Goal: Transaction & Acquisition: Subscribe to service/newsletter

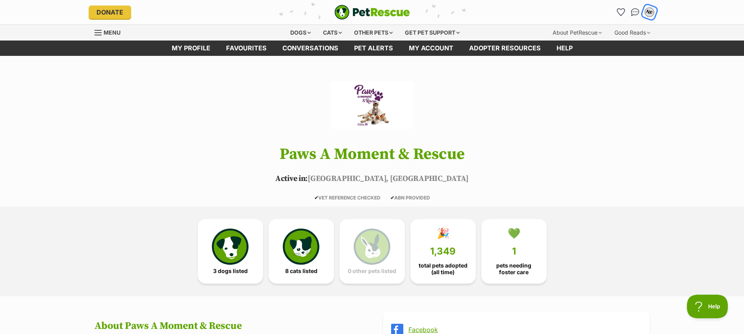
click at [652, 13] on div "NF" at bounding box center [649, 12] width 10 height 10
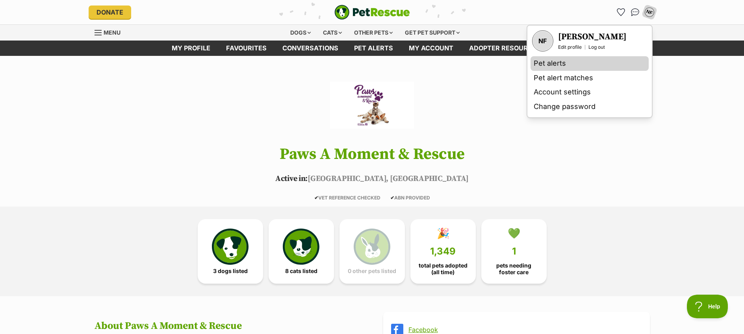
click at [553, 64] on link "Pet alerts" at bounding box center [590, 63] width 118 height 15
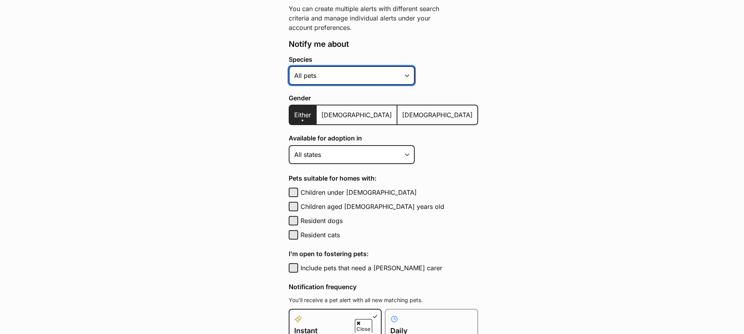
click at [323, 78] on select "Alpaca Bird Cat Chicken Cow Dog Donkey Duck Ferret Fish Goat Goose Guinea Fowl …" at bounding box center [352, 75] width 126 height 19
select select "2"
click at [289, 66] on select "Alpaca Bird Cat Chicken Cow Dog Donkey Duck Ferret Fish Goat Goose Guinea Fowl …" at bounding box center [352, 75] width 126 height 19
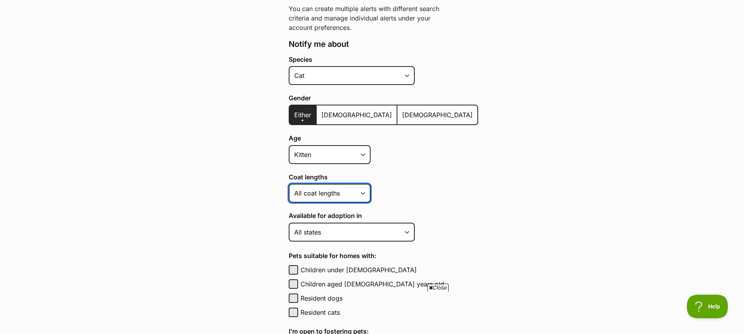
click at [314, 199] on select "Short Medium Coat Long All coat lengths" at bounding box center [330, 193] width 82 height 19
click at [289, 184] on select "Short Medium Coat Long All coat lengths" at bounding box center [330, 193] width 82 height 19
click at [312, 197] on select "Short Medium Coat Long All coat lengths" at bounding box center [330, 193] width 82 height 19
click at [289, 184] on select "Short Medium Coat Long All coat lengths" at bounding box center [330, 193] width 82 height 19
click at [311, 201] on select "Short Medium Coat Long All coat lengths" at bounding box center [330, 193] width 82 height 19
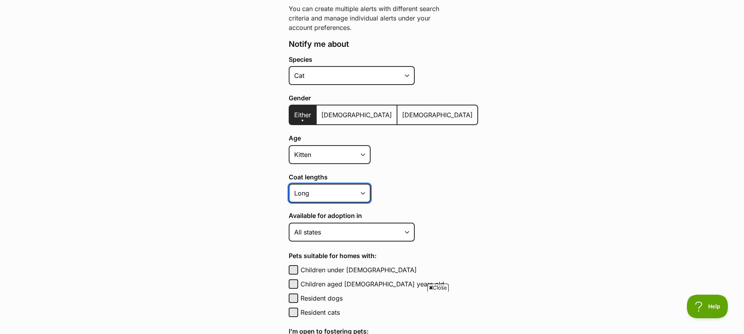
select select "medium_coat"
click at [289, 184] on select "Short Medium Coat Long All coat lengths" at bounding box center [330, 193] width 82 height 19
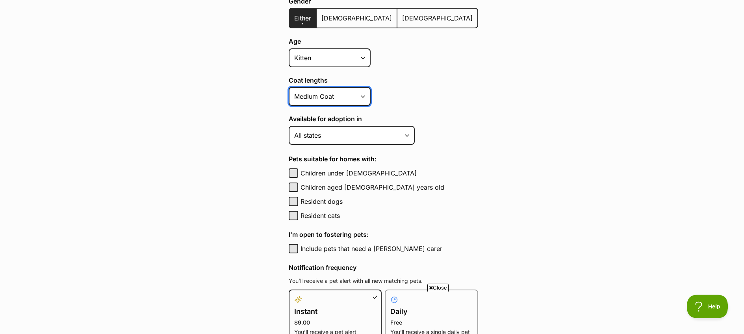
scroll to position [275, 0]
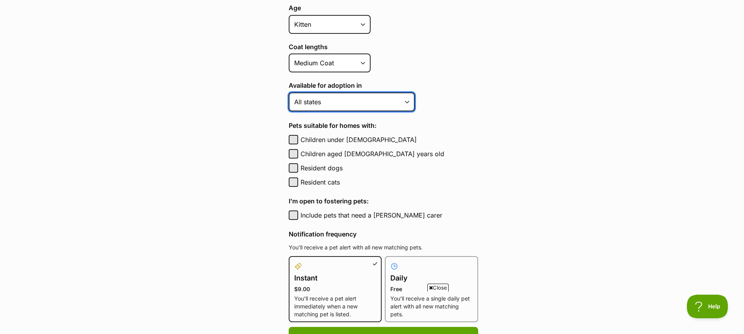
click at [399, 103] on select "Australian Capital Territory New South Wales Northern Territory Queensland Sout…" at bounding box center [352, 102] width 126 height 19
select select "1"
click at [289, 93] on select "Australian Capital Territory New South Wales Northern Territory Queensland Sout…" at bounding box center [352, 102] width 126 height 19
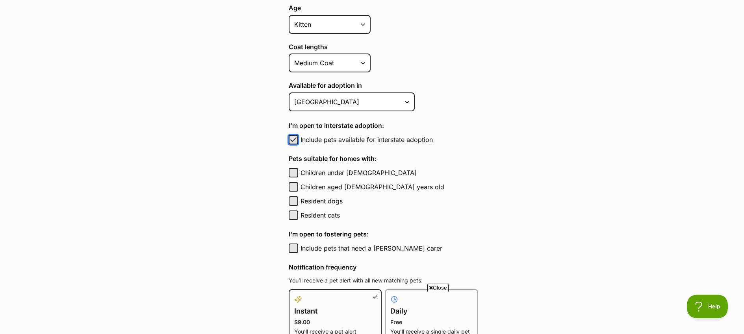
click at [296, 140] on span "button" at bounding box center [294, 139] width 8 height 9
click at [299, 140] on div "Include pets available for interstate adoption" at bounding box center [383, 139] width 189 height 9
click at [295, 141] on button "Include pets available for interstate adoption" at bounding box center [293, 139] width 9 height 9
checkbox input "true"
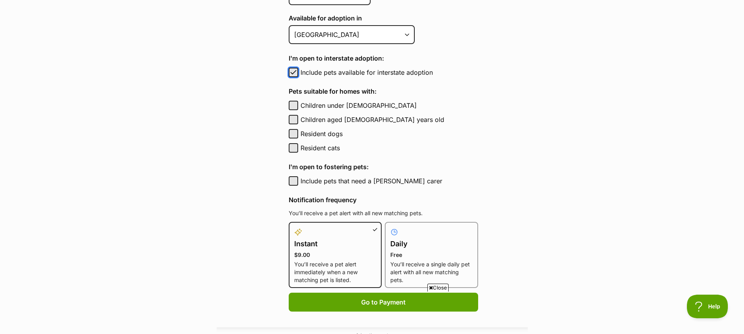
scroll to position [342, 0]
click at [293, 136] on button "Resident dogs" at bounding box center [293, 133] width 9 height 9
checkbox input "true"
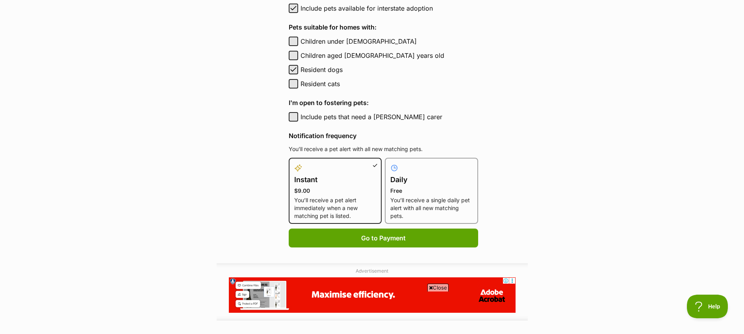
click at [422, 190] on p "Free" at bounding box center [431, 191] width 82 height 8
click at [390, 163] on input "Daily Free You’ll receive a single daily pet alert with all new matching pets." at bounding box center [390, 163] width 0 height 0
radio input "true"
click at [326, 191] on p "$9.00" at bounding box center [335, 191] width 82 height 8
click at [294, 163] on input "Instant $9.00 You’ll receive a pet alert immediately when a new matching pet is…" at bounding box center [293, 163] width 0 height 0
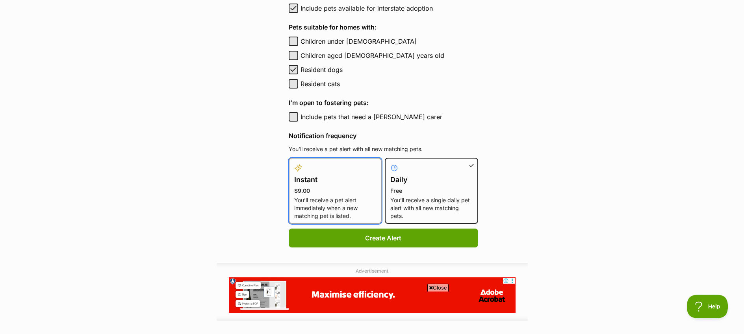
radio input "true"
click at [419, 197] on p "You’ll receive a single daily pet alert with all new matching pets." at bounding box center [431, 209] width 82 height 24
click at [390, 163] on input "Daily Free You’ll receive a single daily pet alert with all new matching pets." at bounding box center [390, 163] width 0 height 0
radio input "true"
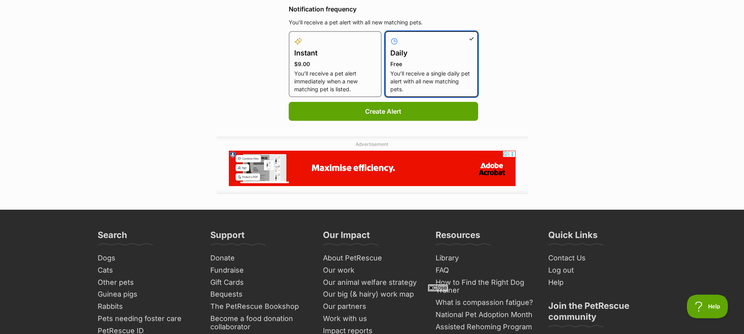
scroll to position [528, 0]
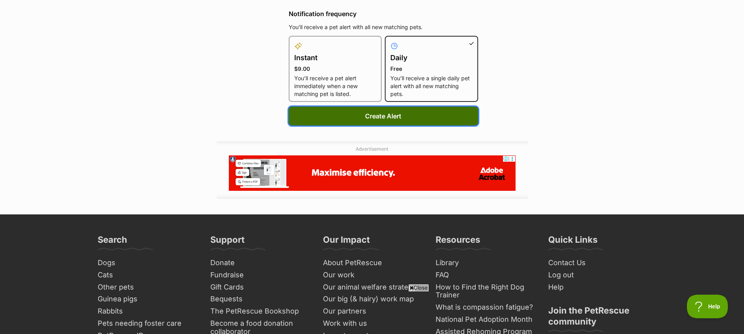
click at [373, 116] on button "Create Alert" at bounding box center [383, 116] width 189 height 19
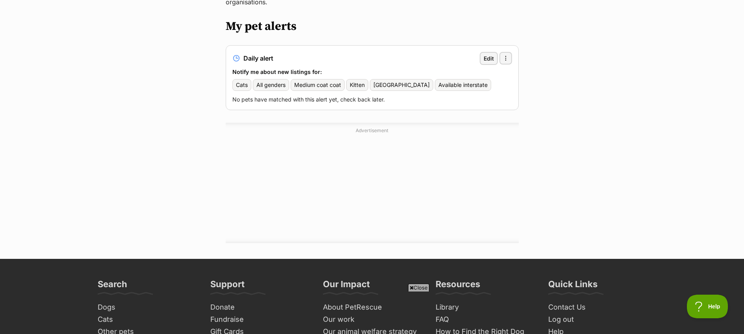
scroll to position [134, 0]
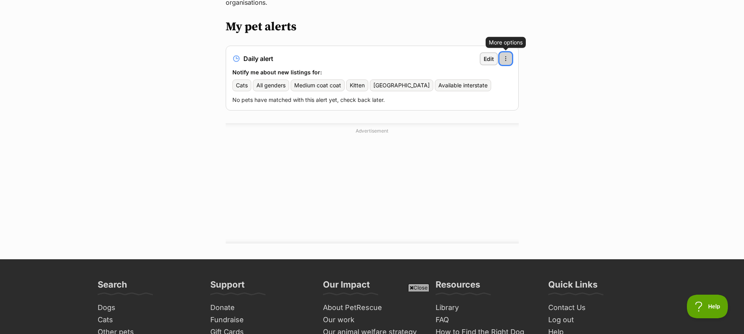
click at [503, 56] on span "button" at bounding box center [506, 59] width 6 height 6
click at [378, 20] on h2 "My pet alerts" at bounding box center [372, 27] width 293 height 14
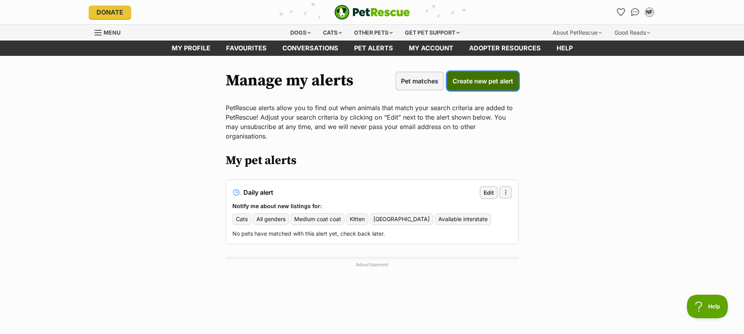
click at [464, 83] on span "Create new pet alert" at bounding box center [483, 80] width 61 height 9
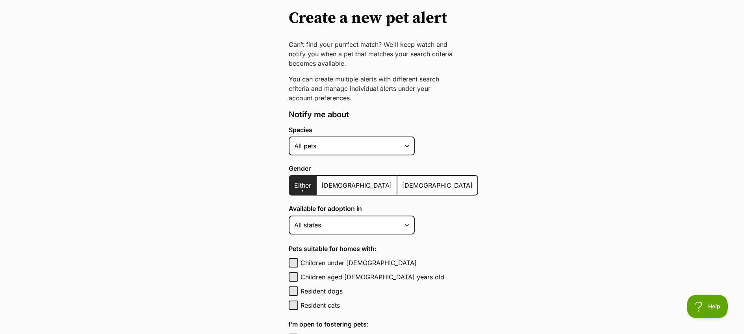
scroll to position [163, 0]
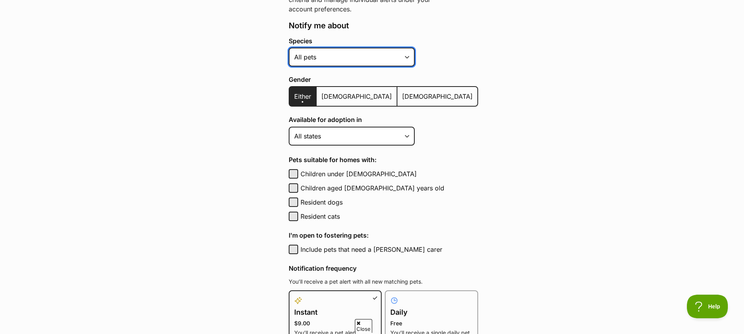
click at [342, 56] on select "Alpaca Bird Cat Chicken Cow Dog Donkey Duck Ferret Fish Goat Goose Guinea Fowl …" at bounding box center [352, 57] width 126 height 19
select select "2"
click at [289, 48] on select "Alpaca Bird Cat Chicken Cow Dog Donkey Duck Ferret Fish Goat Goose Guinea Fowl …" at bounding box center [352, 57] width 126 height 19
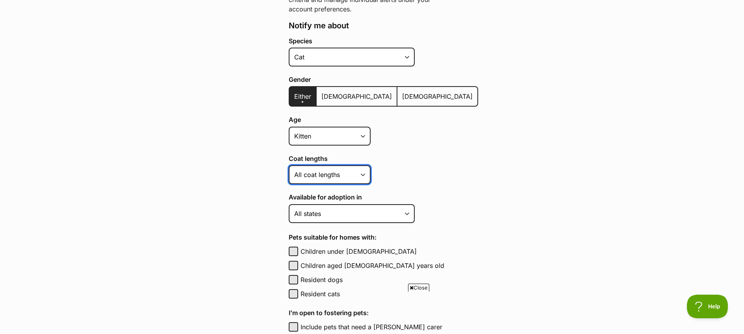
click at [339, 178] on select "Short Medium Coat Long All coat lengths" at bounding box center [330, 174] width 82 height 19
select select "long"
click at [289, 165] on select "Short Medium Coat Long All coat lengths" at bounding box center [330, 174] width 82 height 19
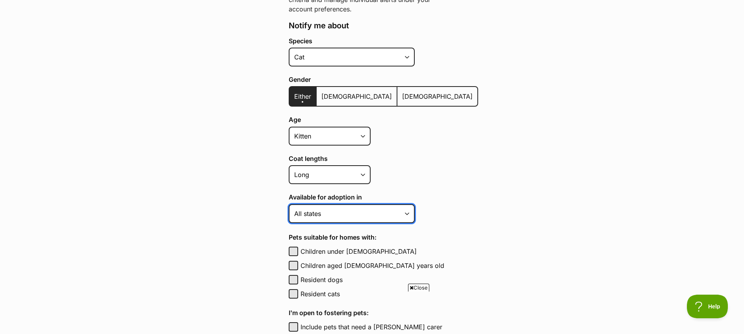
click at [336, 215] on select "Australian Capital Territory New South Wales Northern Territory Queensland Sout…" at bounding box center [352, 213] width 126 height 19
select select "1"
click at [289, 204] on select "Australian Capital Territory New South Wales Northern Territory Queensland Sout…" at bounding box center [352, 213] width 126 height 19
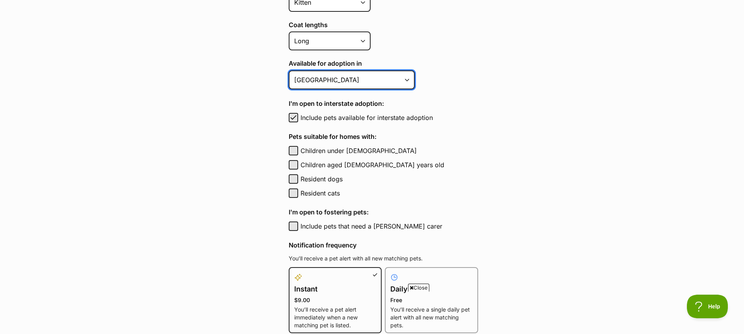
scroll to position [308, 0]
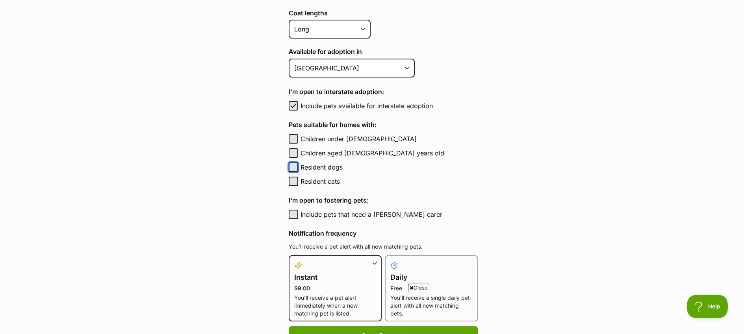
click at [296, 169] on button "Resident dogs" at bounding box center [293, 167] width 9 height 9
checkbox input "true"
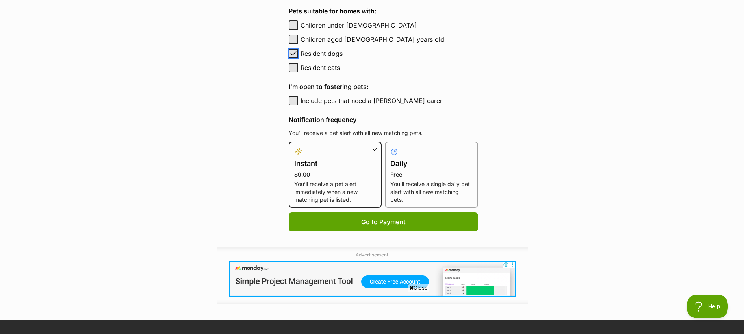
scroll to position [423, 0]
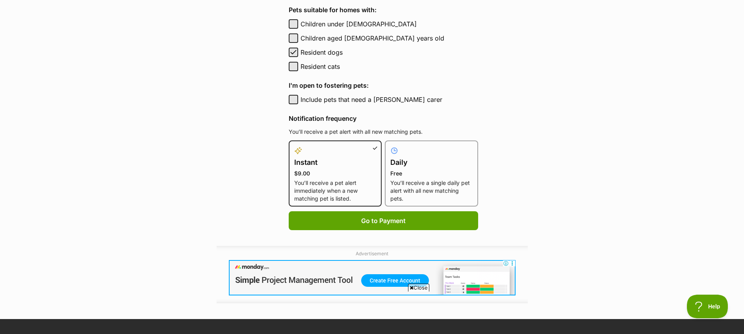
click at [408, 172] on p "Free" at bounding box center [431, 174] width 82 height 8
click at [390, 146] on input "Daily Free You’ll receive a single daily pet alert with all new matching pets." at bounding box center [390, 145] width 0 height 0
radio input "true"
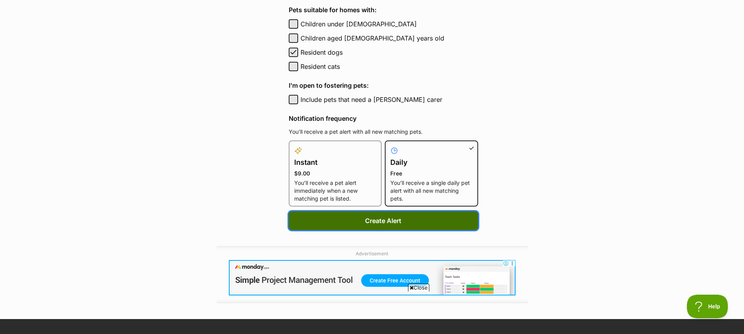
click at [372, 221] on button "Create Alert" at bounding box center [383, 221] width 189 height 19
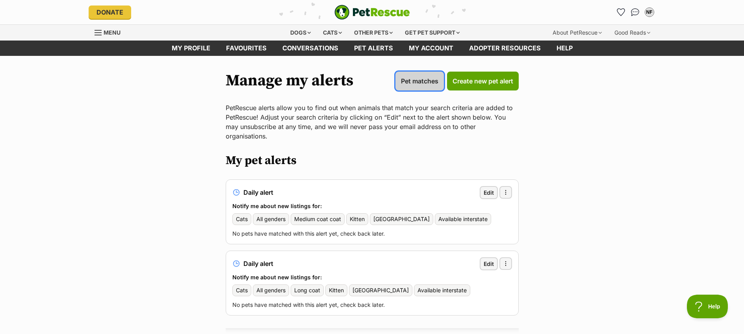
click at [407, 80] on span "Pet matches" at bounding box center [419, 80] width 37 height 9
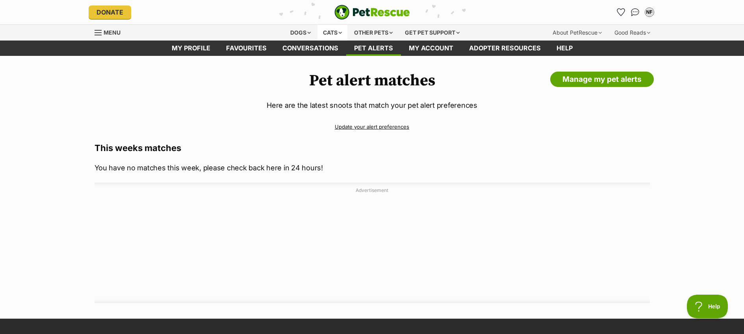
click at [323, 28] on div "Cats" at bounding box center [333, 33] width 30 height 16
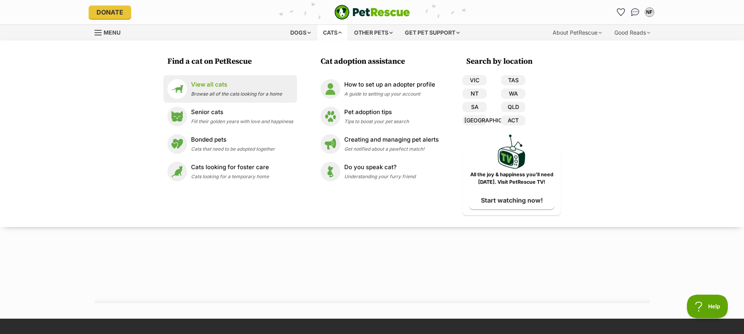
click at [231, 89] on p "View all cats" at bounding box center [236, 84] width 91 height 9
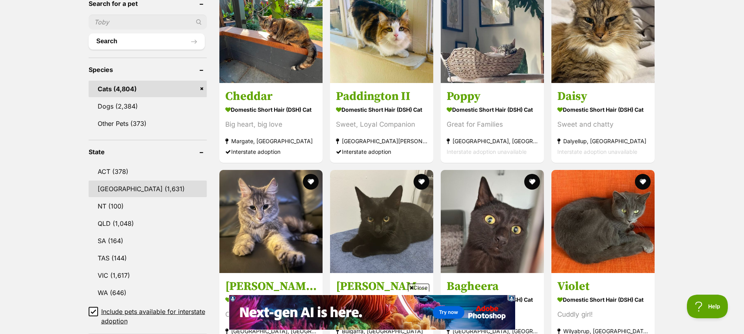
click at [131, 182] on link "NSW (1,631)" at bounding box center [148, 189] width 118 height 17
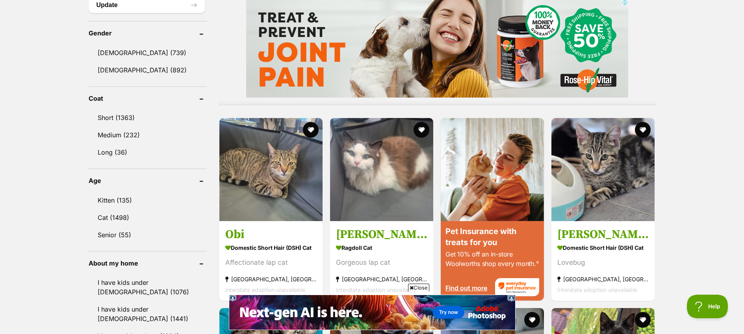
scroll to position [659, 0]
click at [126, 197] on link "Kitten (135)" at bounding box center [148, 200] width 118 height 17
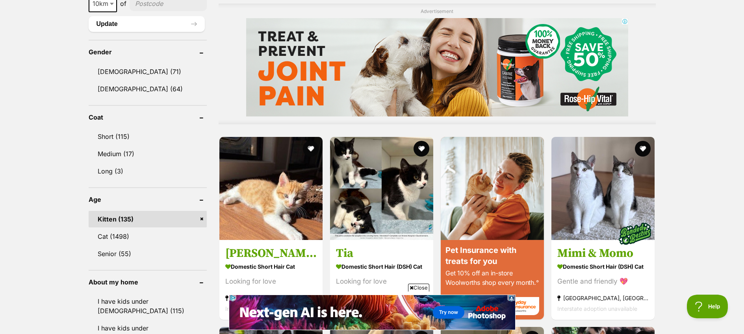
scroll to position [658, 0]
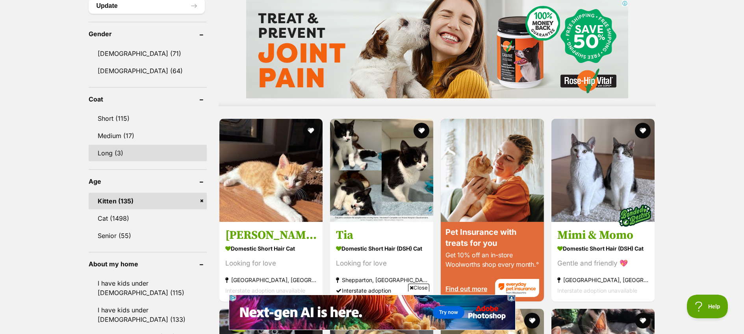
click at [116, 152] on link "Long (3)" at bounding box center [148, 153] width 118 height 17
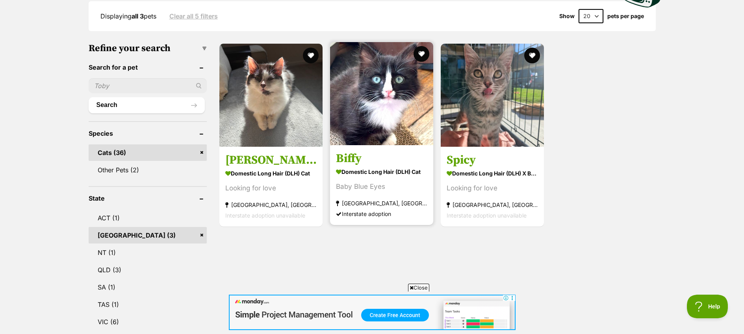
click at [361, 158] on h3 "Biffy" at bounding box center [381, 158] width 91 height 15
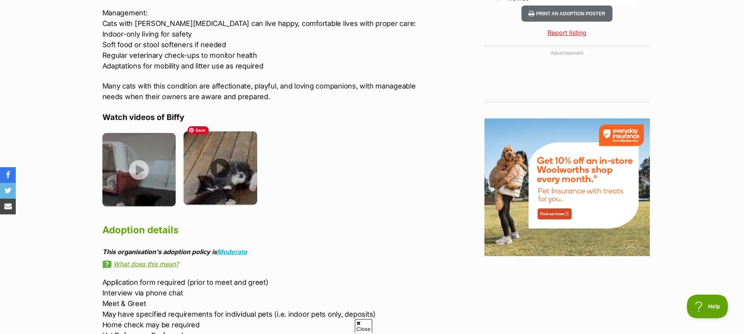
click at [223, 162] on img at bounding box center [221, 169] width 74 height 74
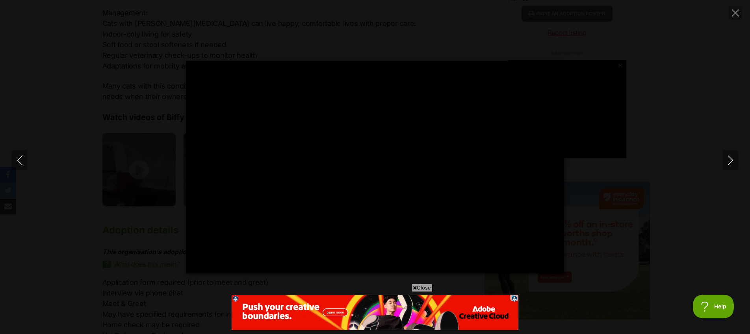
type input "100"
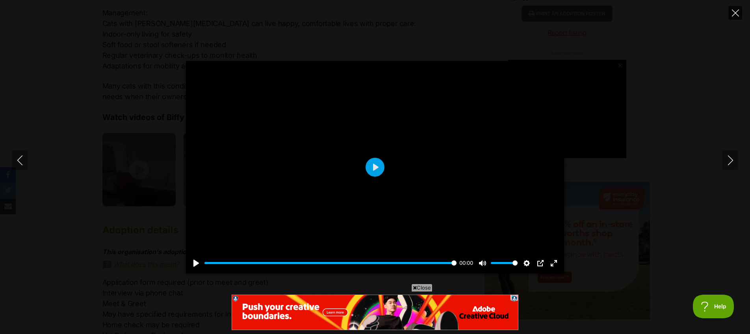
click at [735, 15] on icon "Close" at bounding box center [735, 12] width 7 height 7
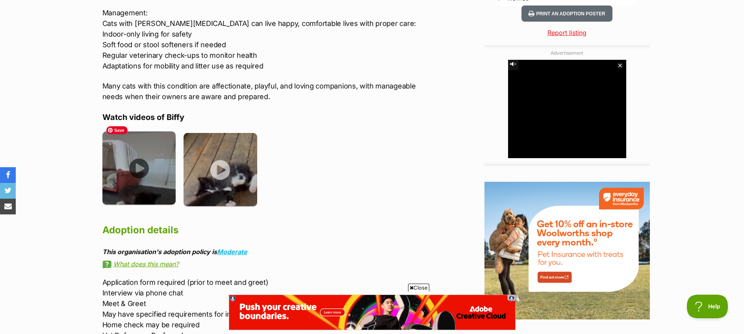
click at [137, 158] on img at bounding box center [139, 169] width 74 height 74
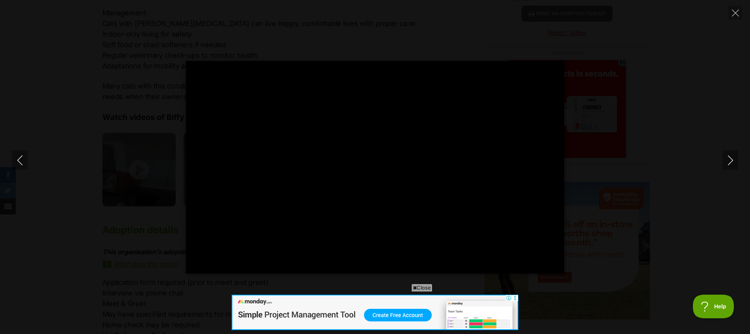
type input "100"
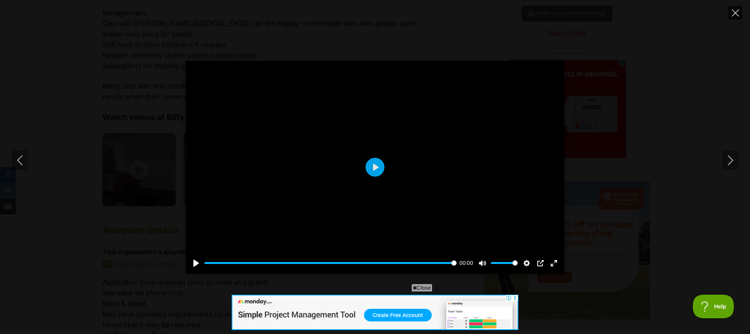
click at [733, 11] on icon "Close" at bounding box center [735, 12] width 7 height 7
